Goal: Transaction & Acquisition: Purchase product/service

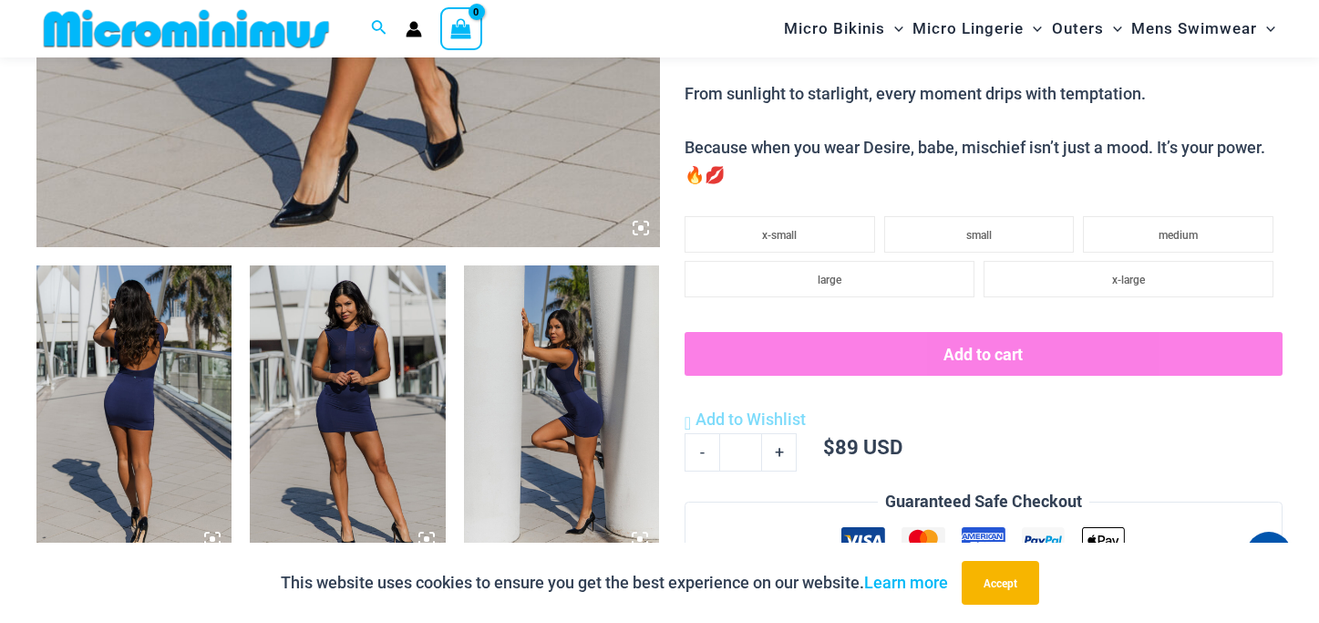
scroll to position [860, 0]
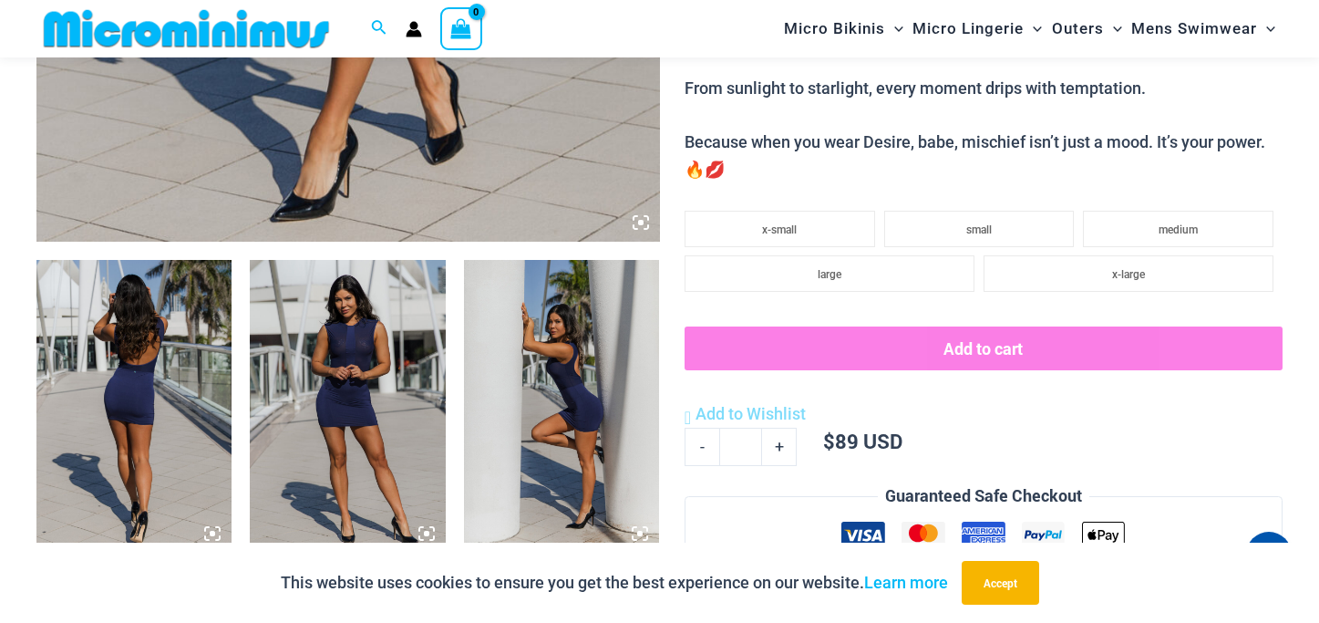
type input "**********"
click at [131, 378] on img at bounding box center [133, 407] width 195 height 294
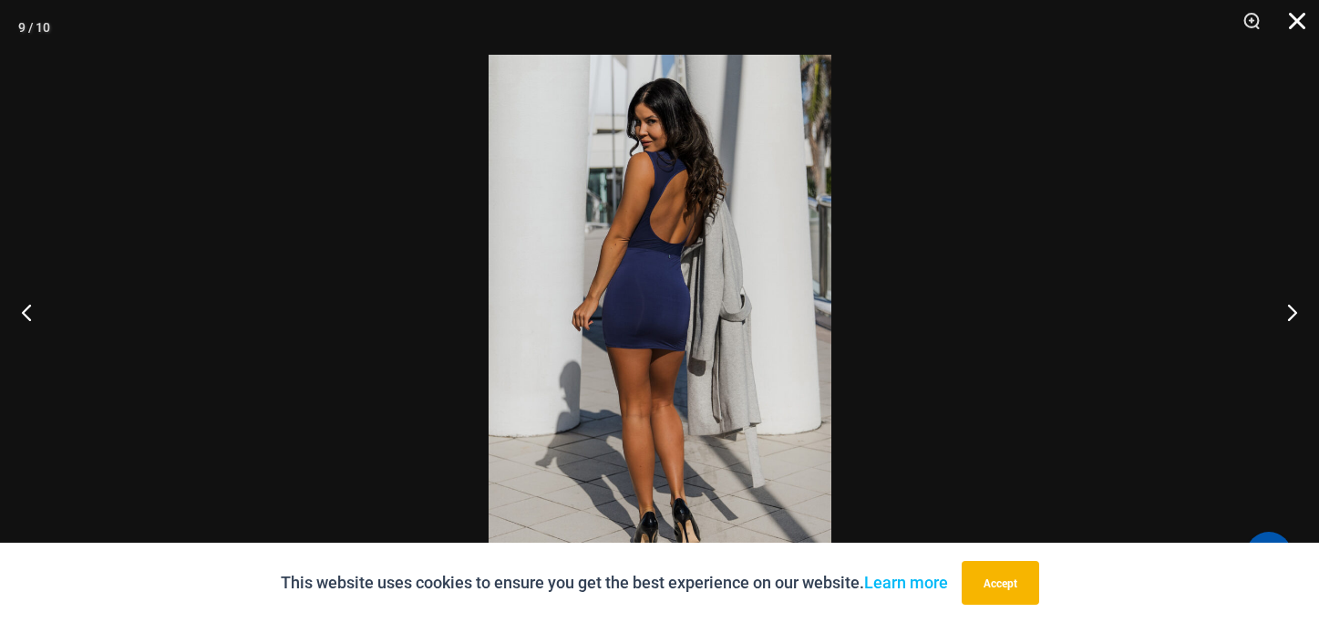
click at [1293, 18] on button "Close" at bounding box center [1291, 27] width 46 height 55
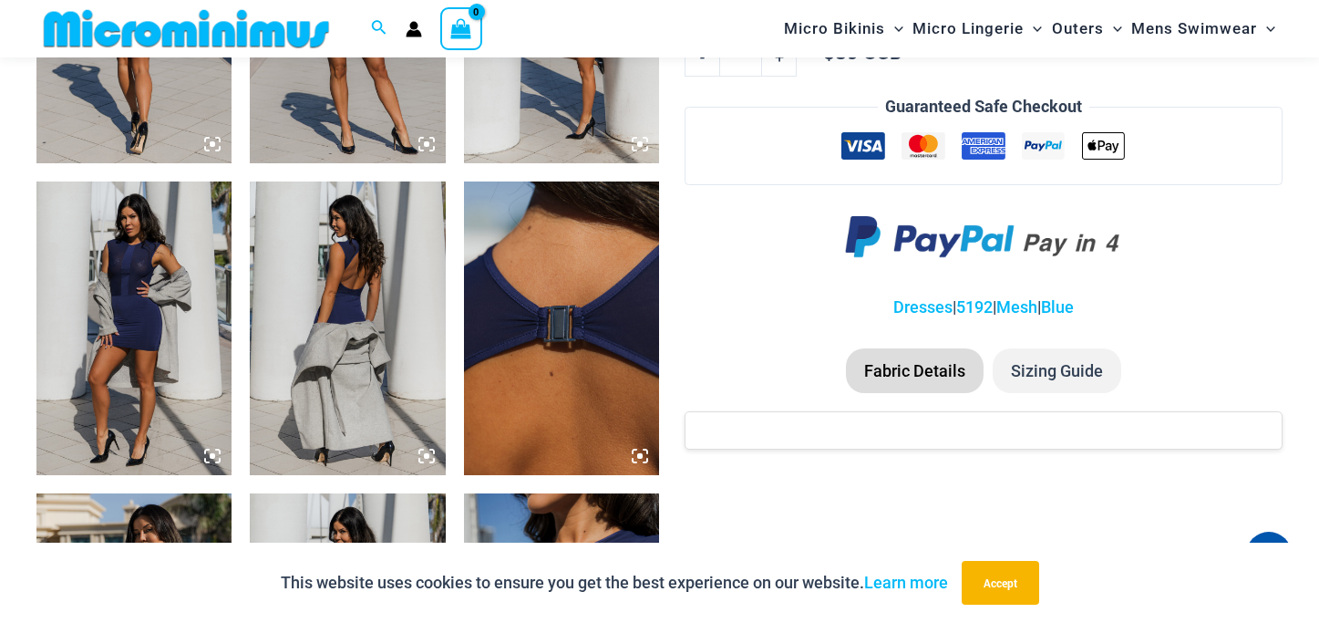
scroll to position [1263, 0]
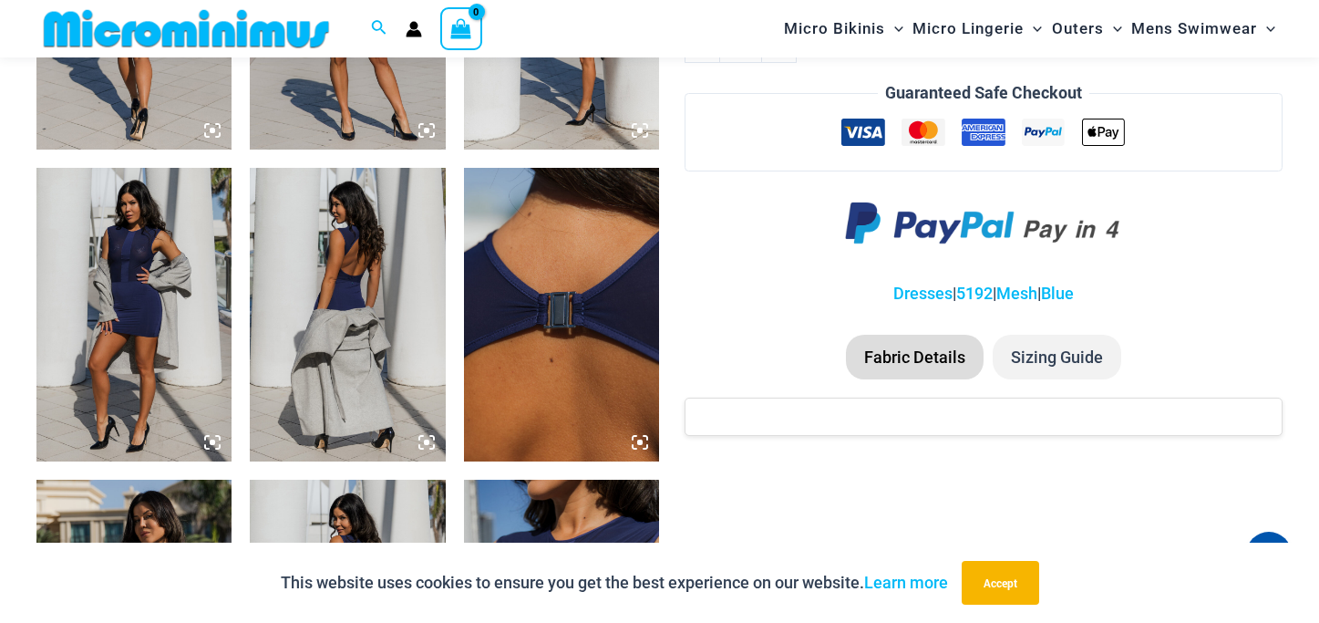
click at [1068, 364] on li "Sizing Guide" at bounding box center [1057, 358] width 129 height 46
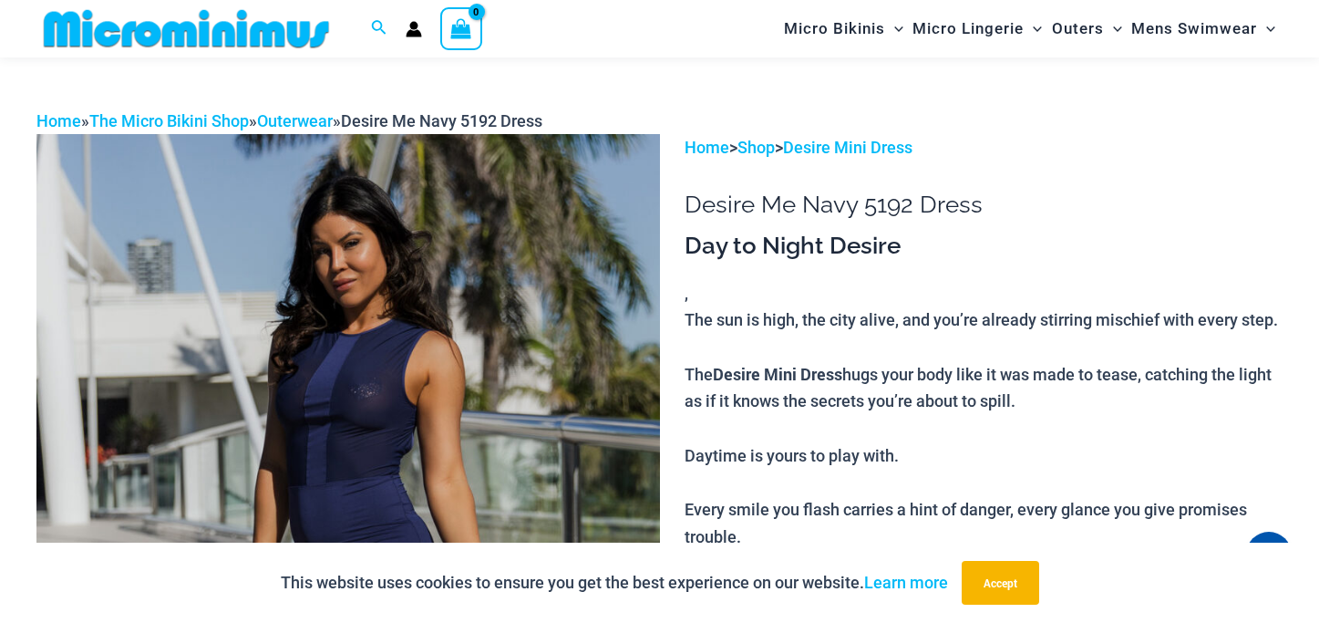
scroll to position [0, 0]
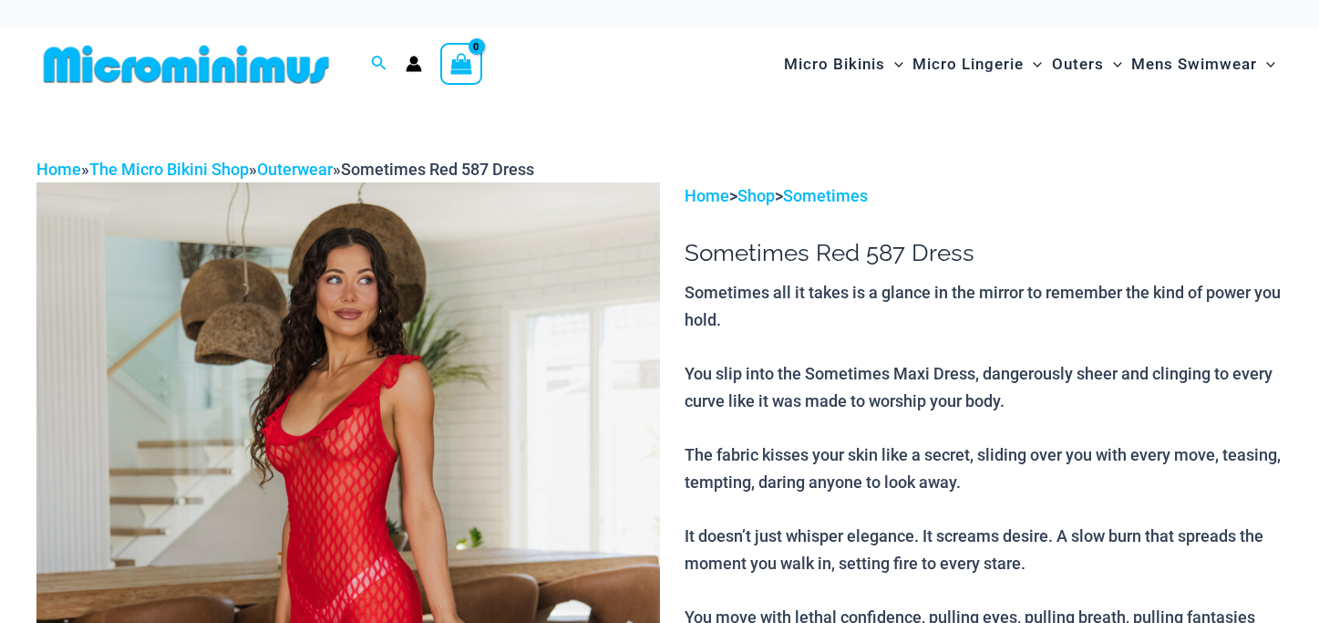
select select
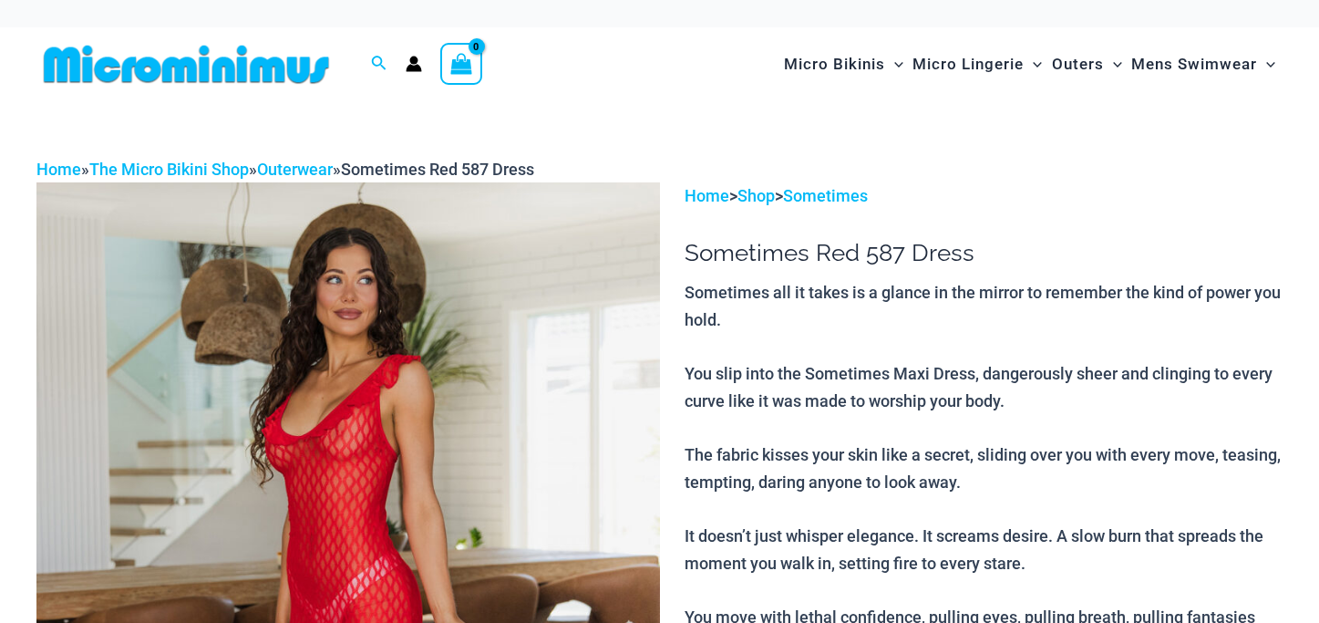
select select
